Goal: Information Seeking & Learning: Find specific fact

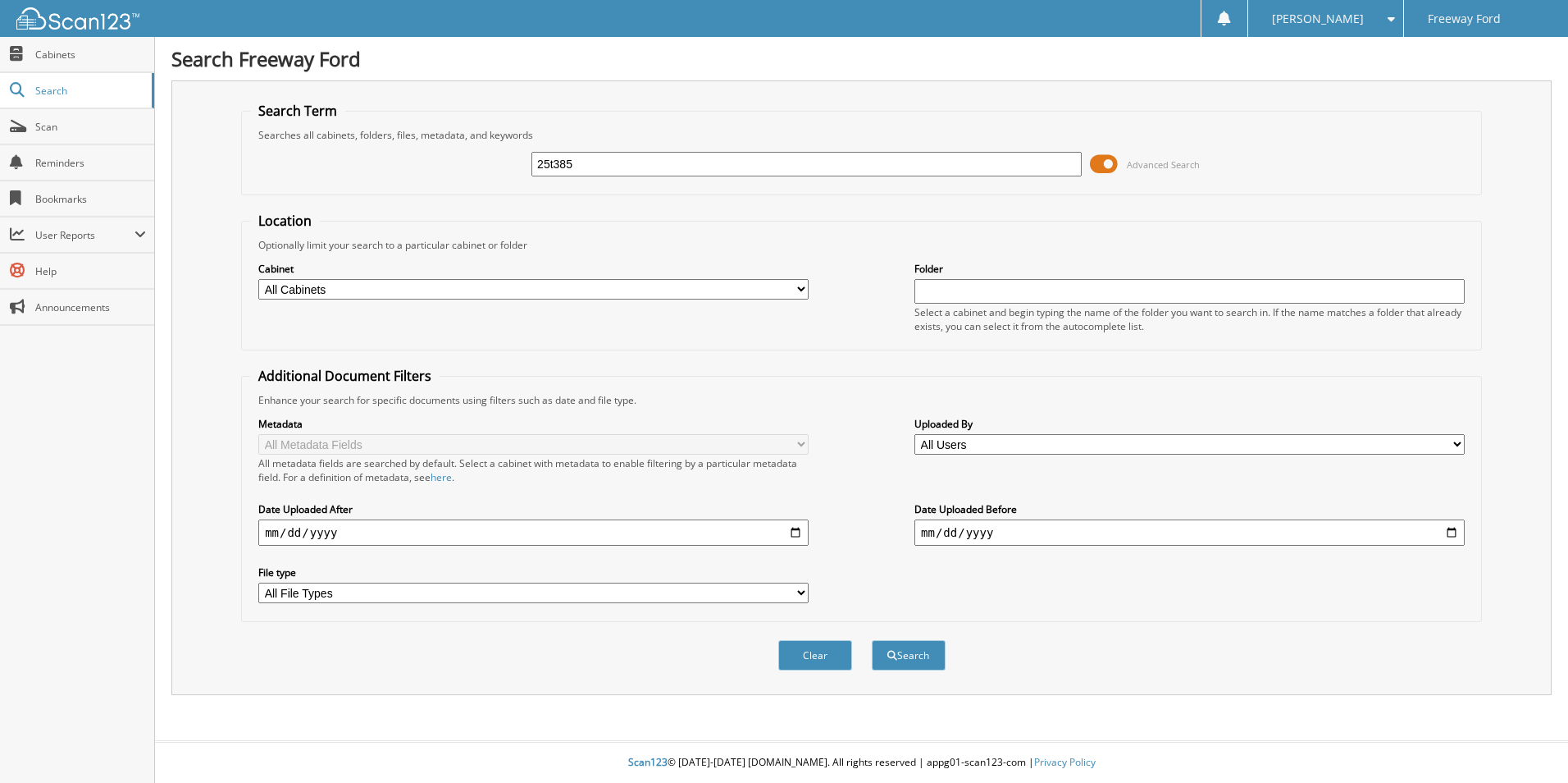
type input "25t385"
click at [872, 640] on button "Search" at bounding box center [908, 655] width 74 height 30
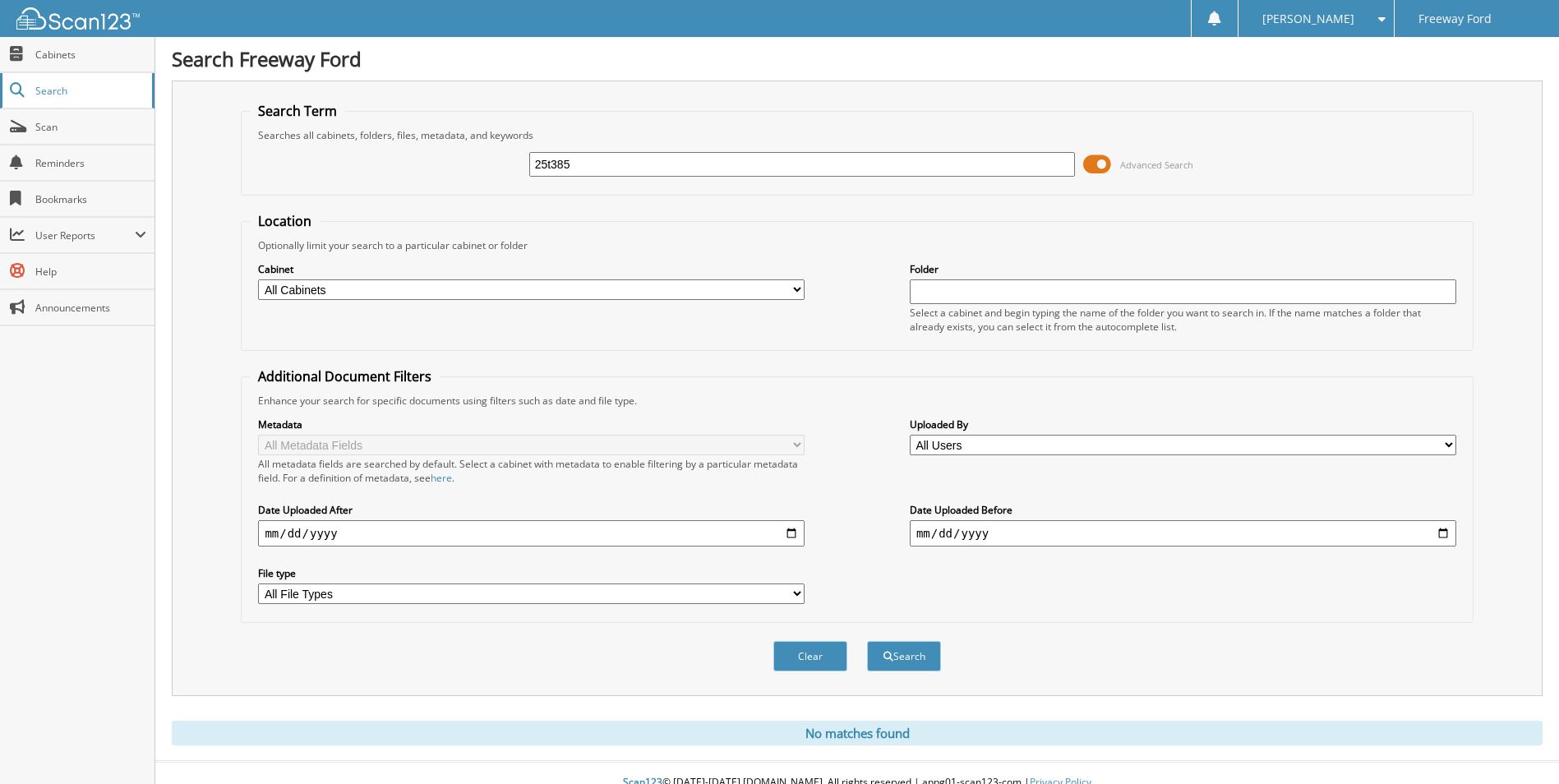
click at [45, 89] on span "Search" at bounding box center [89, 91] width 108 height 14
click at [53, 128] on span "Scan" at bounding box center [91, 127] width 111 height 14
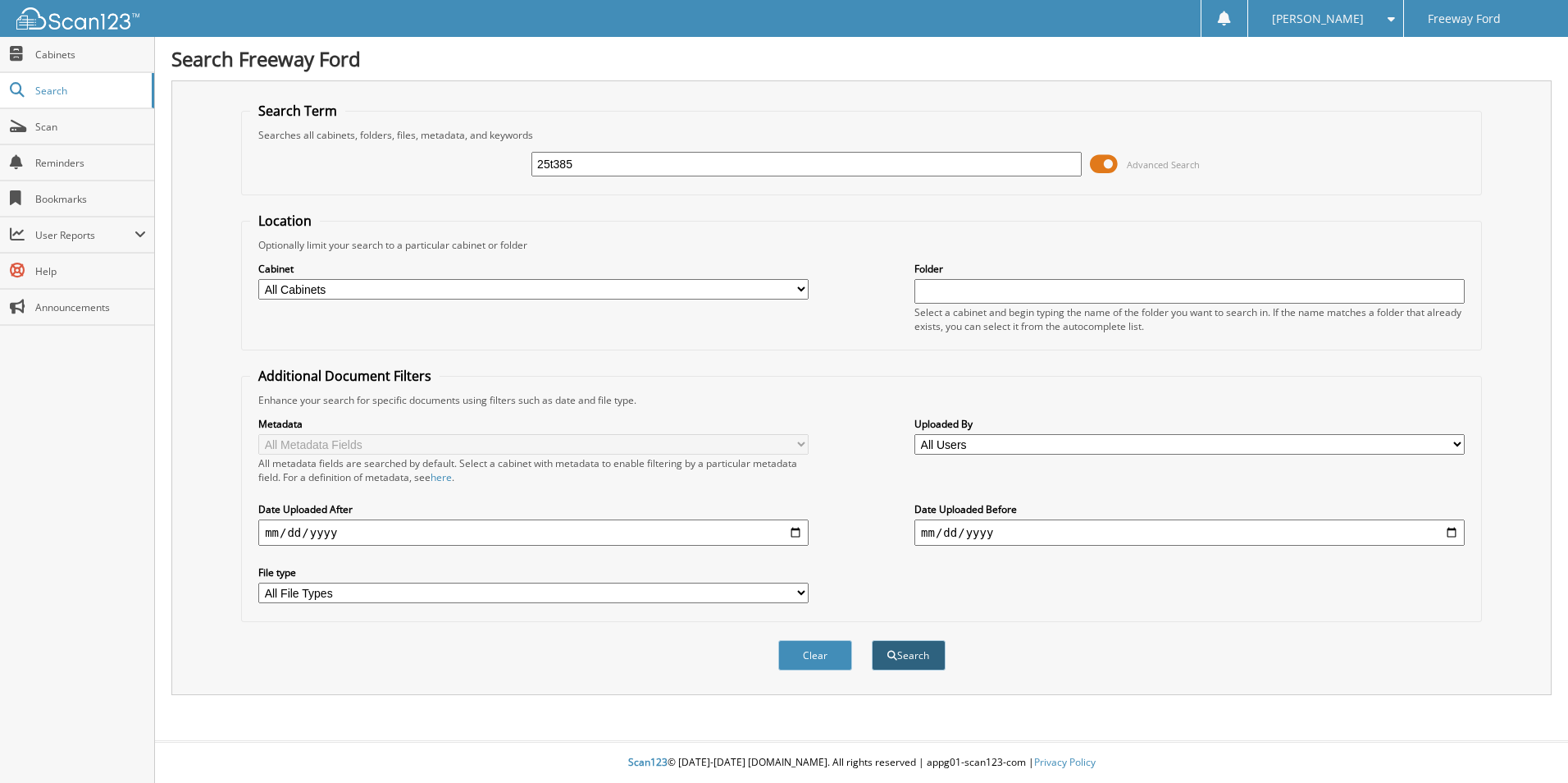
type input "25t385"
click at [904, 656] on button "Search" at bounding box center [908, 655] width 74 height 30
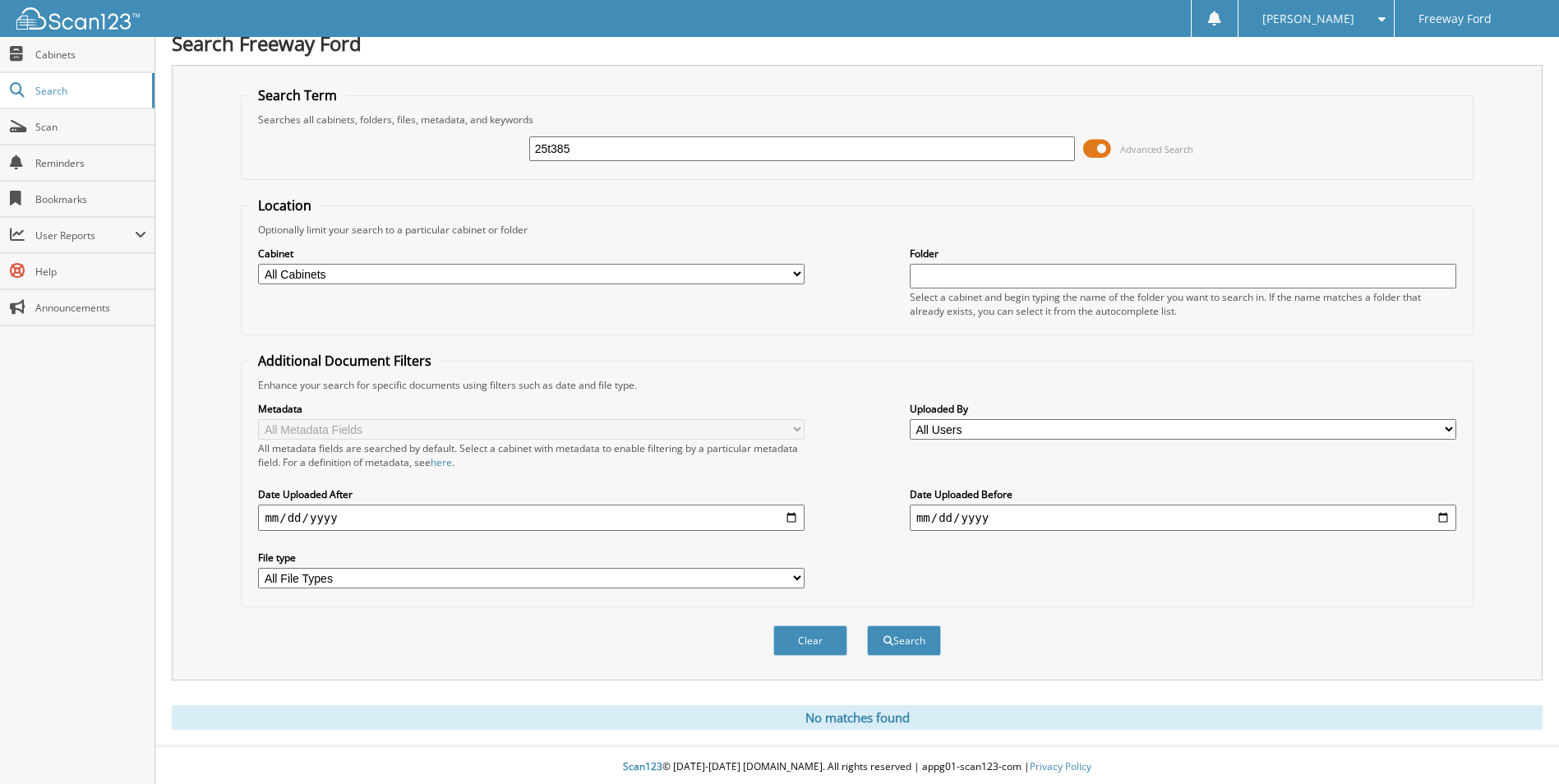
scroll to position [20, 0]
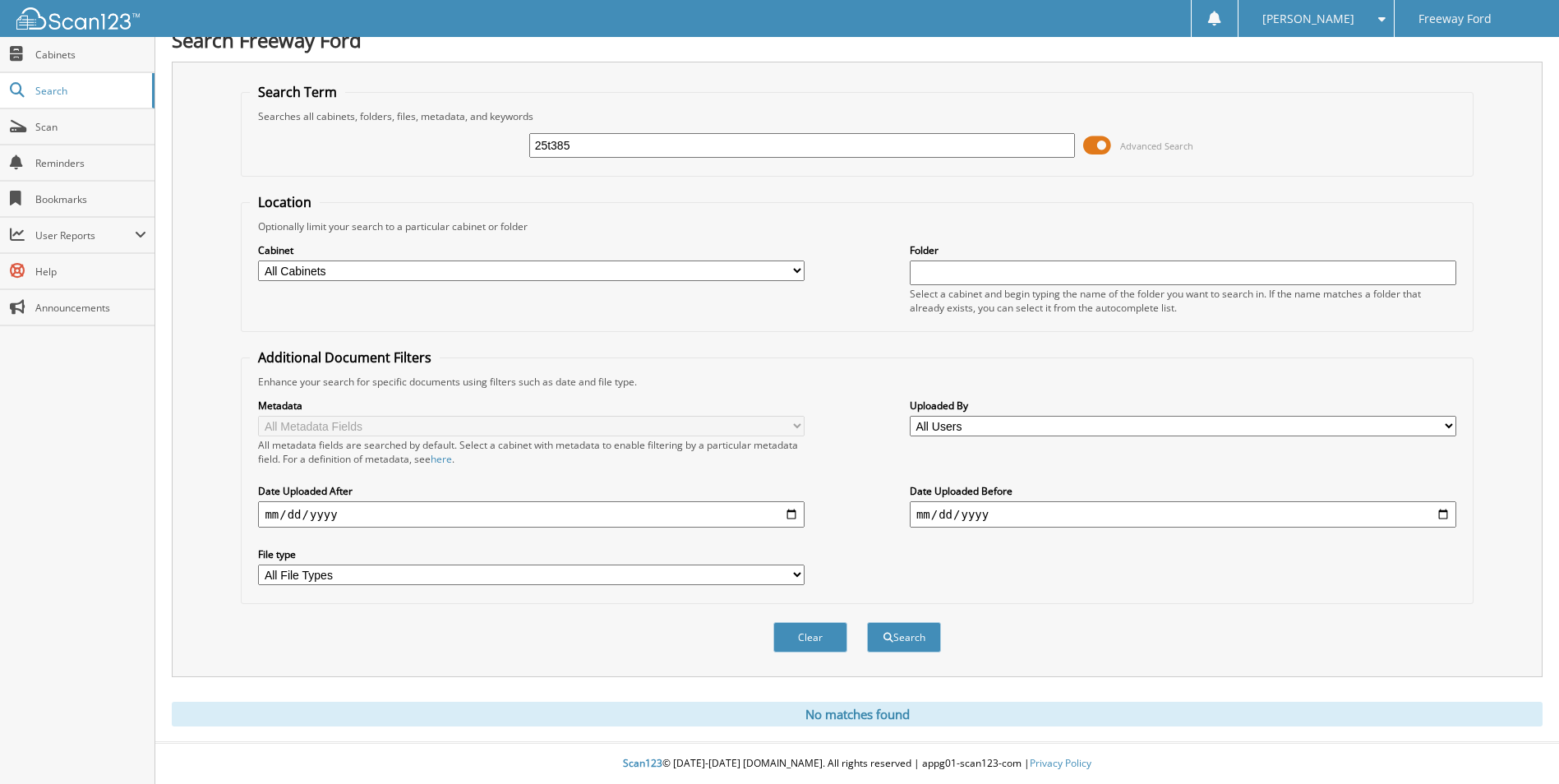
drag, startPoint x: 610, startPoint y: 149, endPoint x: 437, endPoint y: 138, distance: 173.3
click at [437, 138] on div "25t385 Advanced Search" at bounding box center [857, 146] width 1214 height 45
